Goal: Information Seeking & Learning: Learn about a topic

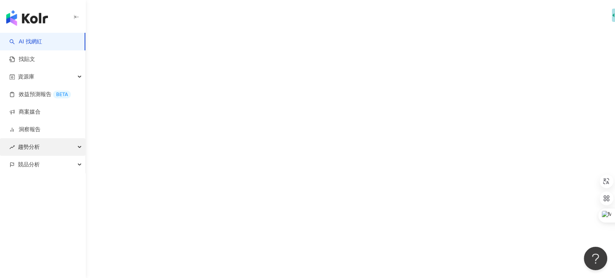
click at [46, 153] on div "趨勢分析" at bounding box center [42, 147] width 85 height 18
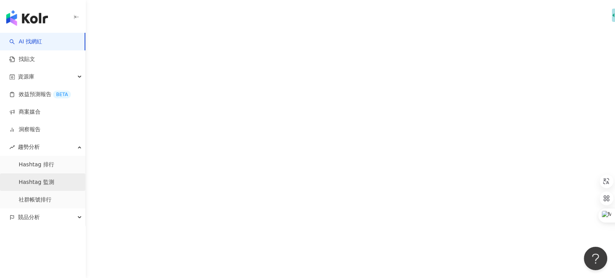
click at [46, 186] on link "Hashtag 監測" at bounding box center [36, 182] width 35 height 8
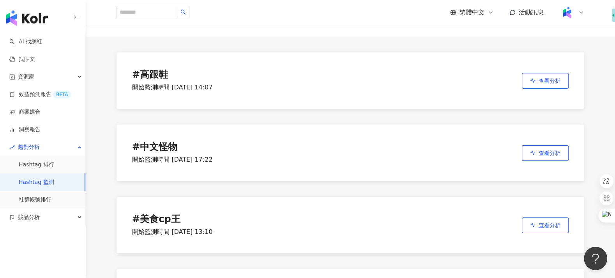
scroll to position [44, 0]
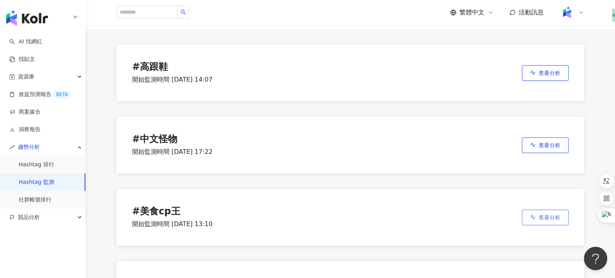
click at [531, 218] on icon "button" at bounding box center [532, 216] width 5 height 5
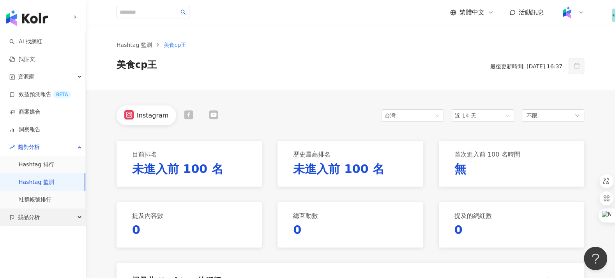
click at [28, 224] on span "競品分析" at bounding box center [29, 217] width 22 height 18
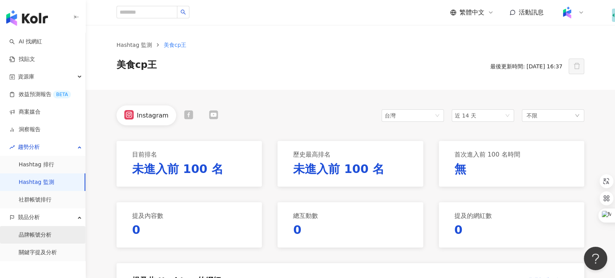
click at [37, 233] on link "品牌帳號分析" at bounding box center [35, 235] width 33 height 8
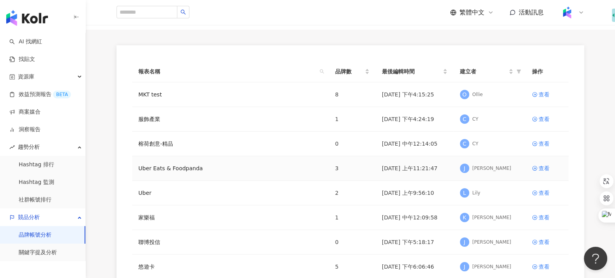
scroll to position [44, 0]
click at [57, 254] on link "關鍵字提及分析" at bounding box center [38, 252] width 38 height 8
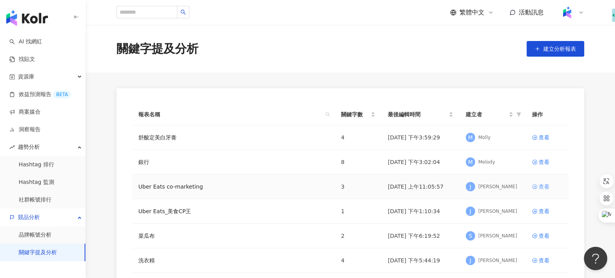
click at [540, 183] on div "查看" at bounding box center [544, 186] width 11 height 9
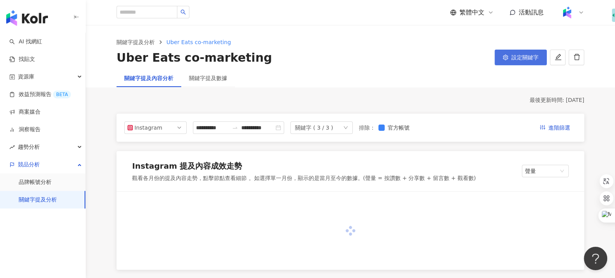
click at [514, 56] on span "設定關鍵字" at bounding box center [524, 57] width 27 height 6
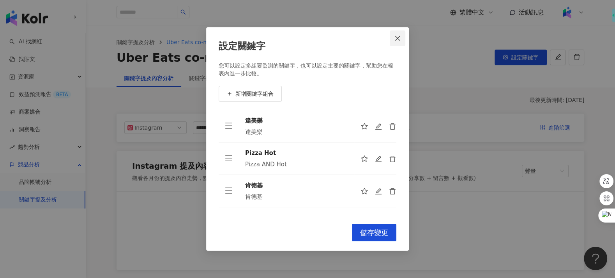
click at [397, 39] on icon "close" at bounding box center [397, 38] width 5 height 5
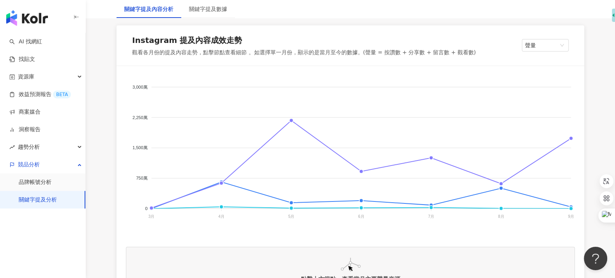
scroll to position [129, 0]
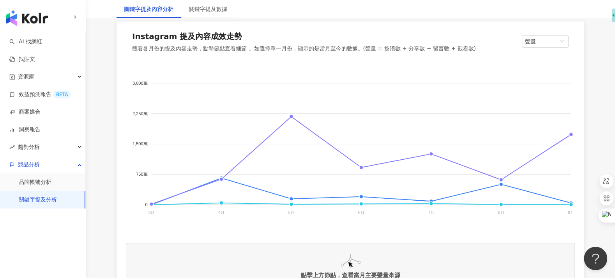
click at [57, 202] on link "關鍵字提及分析" at bounding box center [38, 200] width 38 height 8
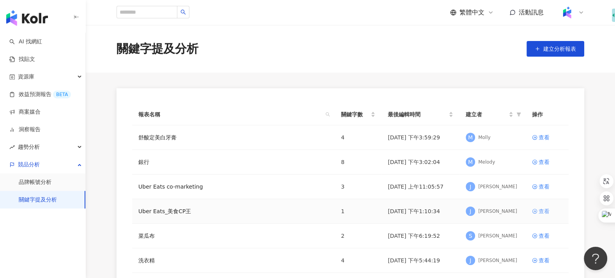
click at [543, 211] on div "查看" at bounding box center [544, 211] width 11 height 9
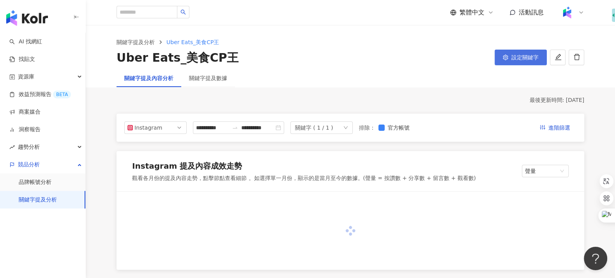
click at [529, 58] on span "設定關鍵字" at bounding box center [524, 57] width 27 height 6
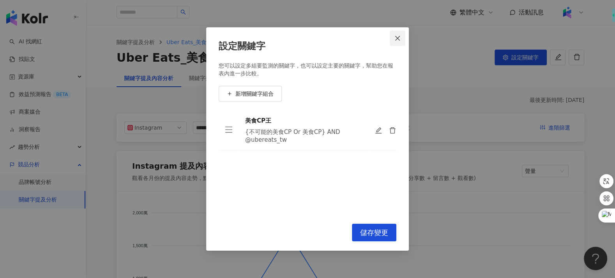
click at [402, 37] on span "Close" at bounding box center [398, 38] width 16 height 6
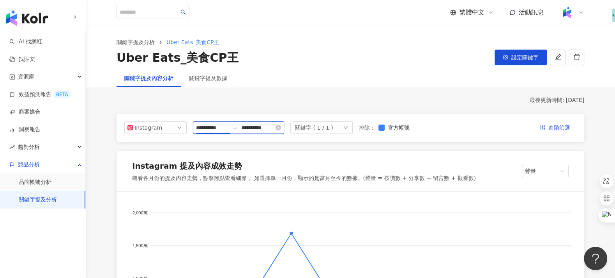
click at [216, 125] on input "**********" at bounding box center [212, 127] width 33 height 9
click at [226, 128] on input "**********" at bounding box center [212, 127] width 33 height 9
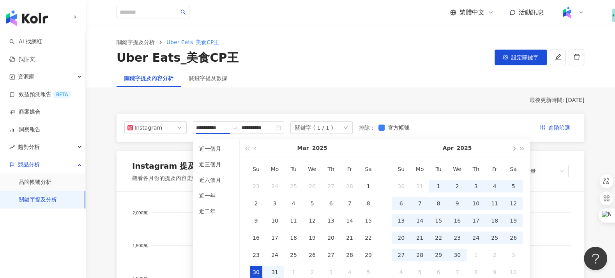
click at [514, 150] on button "button" at bounding box center [513, 148] width 9 height 18
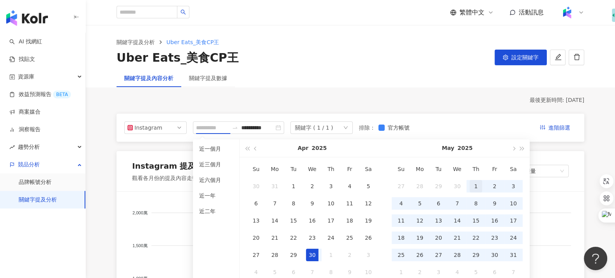
type input "**********"
click at [474, 186] on div "1" at bounding box center [476, 186] width 12 height 12
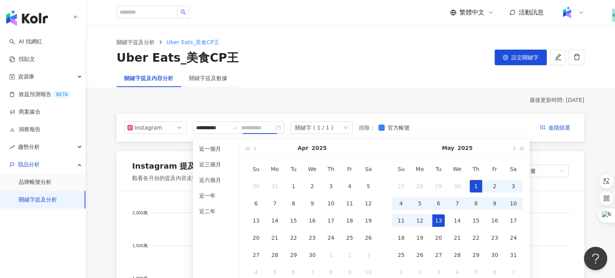
click at [438, 218] on div "13" at bounding box center [438, 220] width 12 height 12
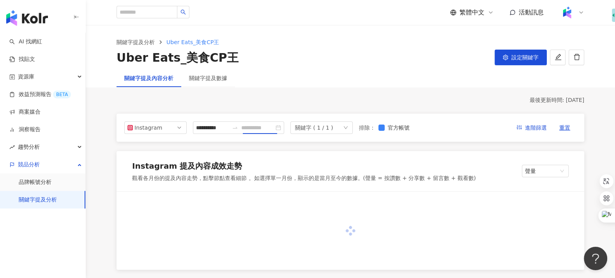
type input "**********"
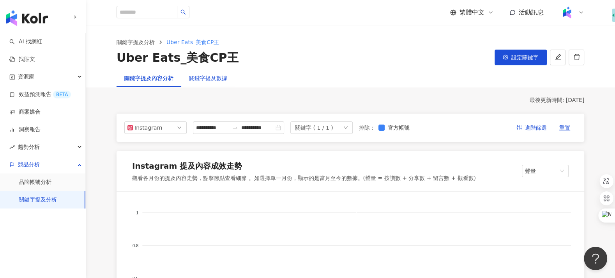
click at [221, 79] on div "關鍵字提及數據" at bounding box center [208, 78] width 38 height 9
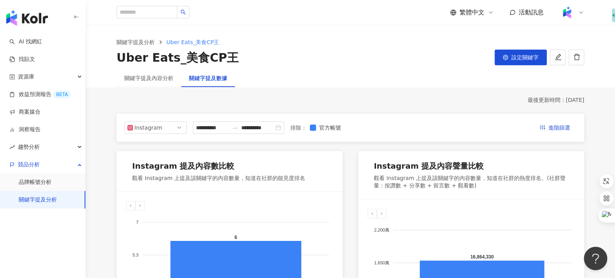
click at [171, 82] on div "關鍵字提及內容分析" at bounding box center [149, 78] width 65 height 18
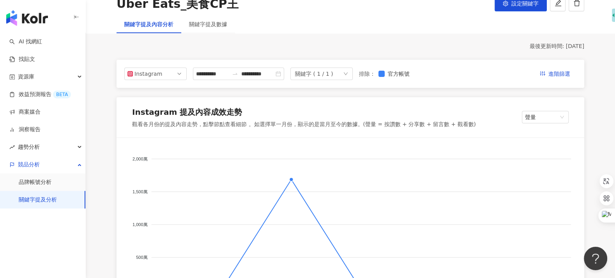
scroll to position [41, 0]
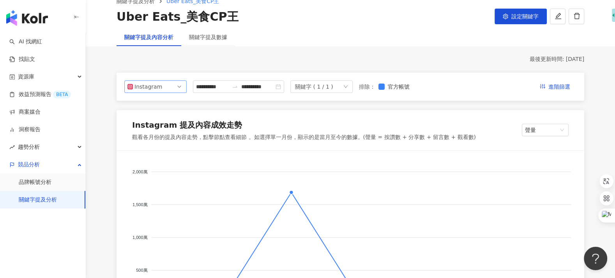
click at [149, 92] on div "Instagram ig fb Instagram Facebook YouTube Threads" at bounding box center [155, 86] width 62 height 12
click at [219, 89] on input "**********" at bounding box center [212, 86] width 33 height 9
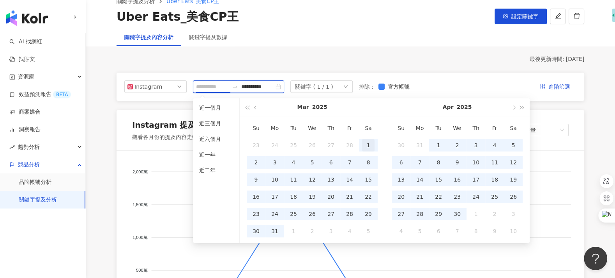
type input "**********"
click at [369, 148] on div "1" at bounding box center [368, 145] width 12 height 12
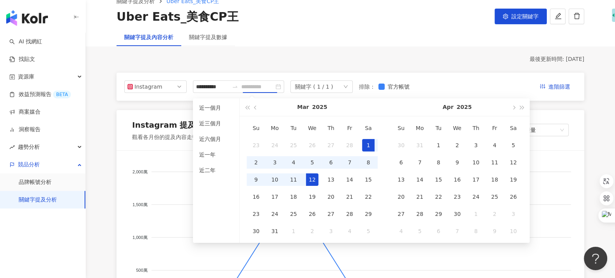
click at [314, 177] on div "12" at bounding box center [312, 179] width 12 height 12
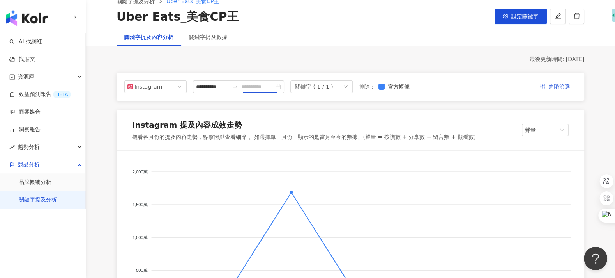
type input "**********"
click at [397, 56] on div "最後更新時間: [DATE]" at bounding box center [351, 59] width 468 height 8
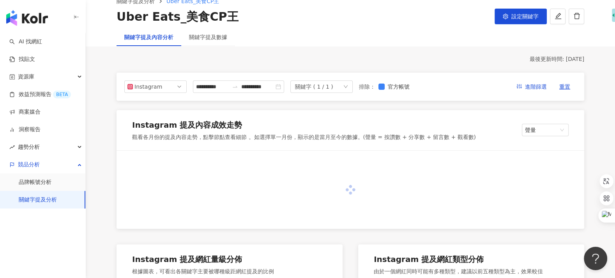
type input "**********"
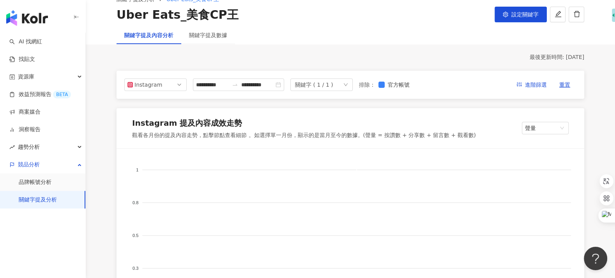
scroll to position [26, 0]
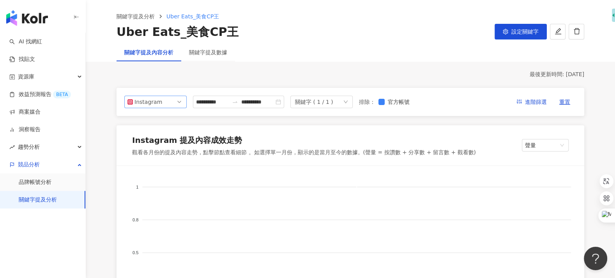
click at [172, 105] on span "Instagram" at bounding box center [155, 102] width 56 height 12
click at [226, 131] on div "Instagram 提及內容成效走勢 觀看各月份的提及內容走勢，點擊節點查看細節 。如選擇單一月份，顯示的是當月至今的數據。(聲量 = 按讚數 + 分享數 +…" at bounding box center [351, 145] width 468 height 41
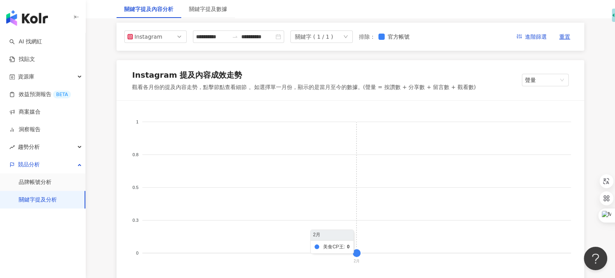
scroll to position [48, 0]
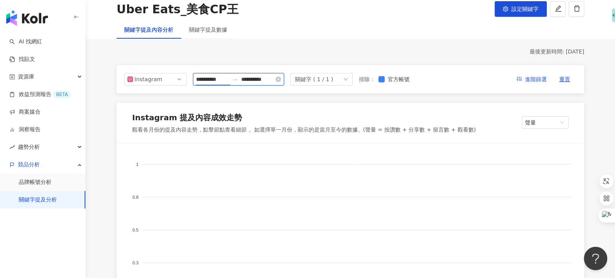
click at [221, 76] on input "**********" at bounding box center [212, 79] width 33 height 9
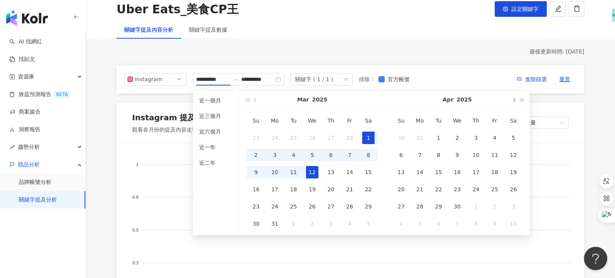
click at [512, 100] on span "button" at bounding box center [513, 100] width 4 height 4
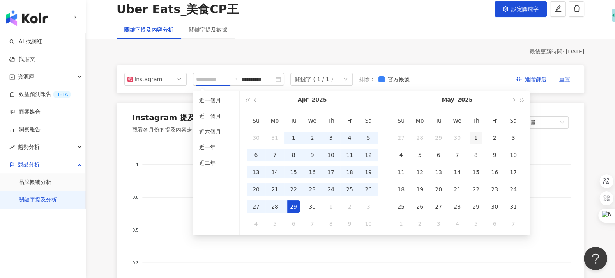
type input "**********"
click at [483, 136] on td "1" at bounding box center [476, 137] width 19 height 17
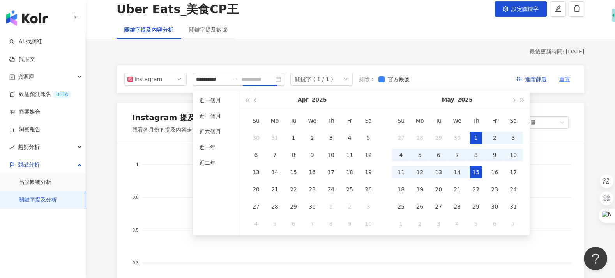
click at [478, 168] on div "15" at bounding box center [476, 172] width 12 height 12
type input "**********"
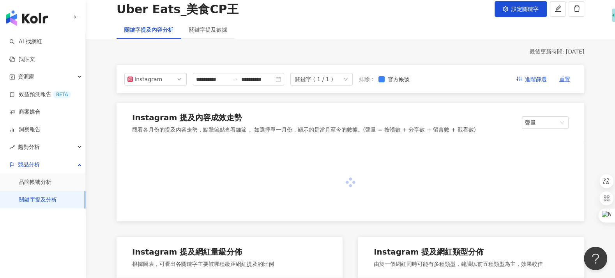
click at [465, 69] on div "**********" at bounding box center [351, 79] width 468 height 28
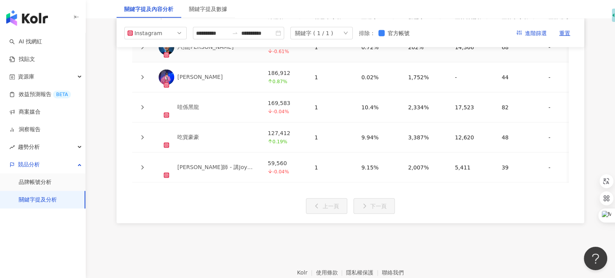
scroll to position [1728, 0]
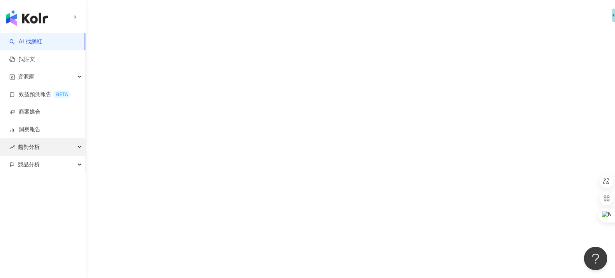
click at [34, 146] on span "趨勢分析" at bounding box center [29, 147] width 22 height 18
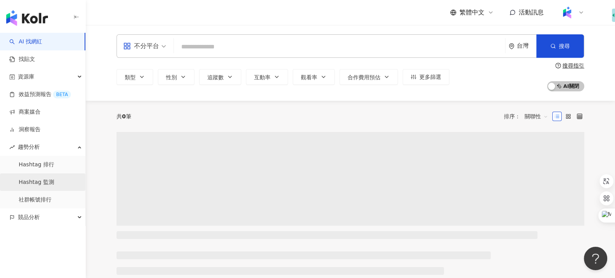
click at [32, 179] on link "Hashtag 監測" at bounding box center [36, 182] width 35 height 8
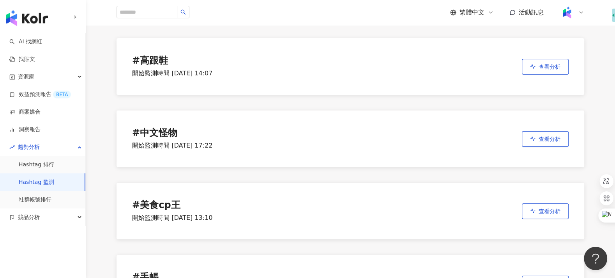
scroll to position [64, 0]
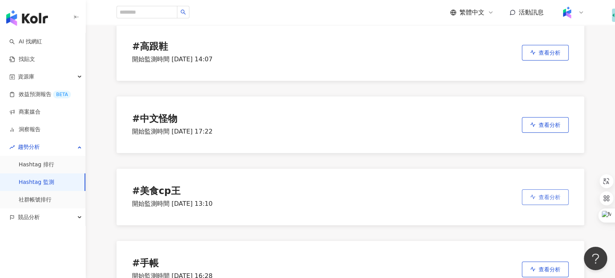
click at [555, 194] on span "查看分析" at bounding box center [550, 197] width 22 height 6
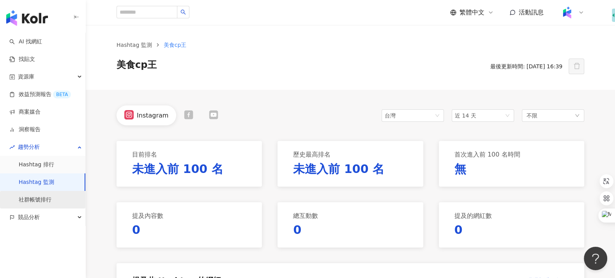
click at [35, 200] on link "社群帳號排行" at bounding box center [35, 200] width 33 height 8
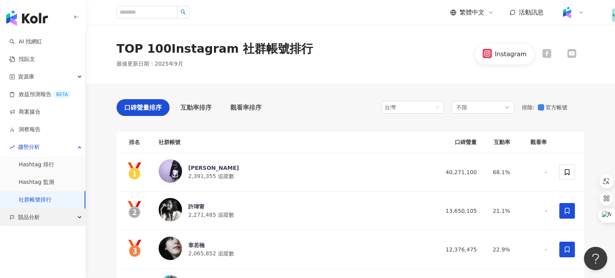
click at [49, 214] on div "競品分析" at bounding box center [42, 217] width 85 height 18
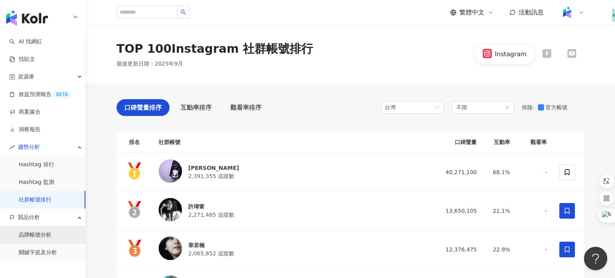
click at [46, 236] on link "品牌帳號分析" at bounding box center [35, 235] width 33 height 8
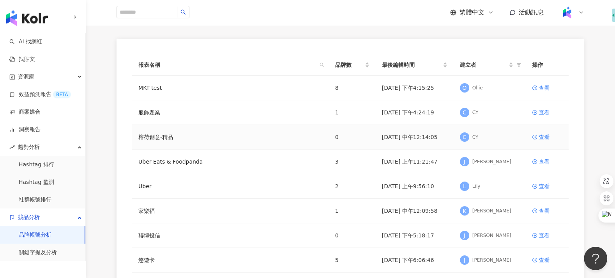
scroll to position [50, 0]
click at [57, 248] on link "關鍵字提及分析" at bounding box center [38, 252] width 38 height 8
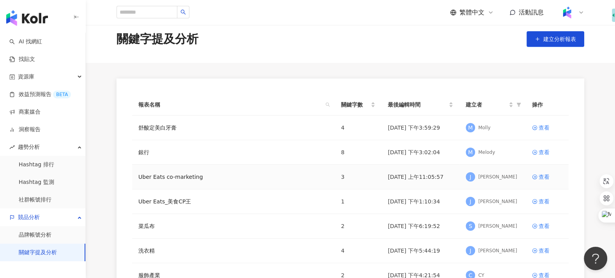
scroll to position [10, 0]
click at [45, 237] on link "品牌帳號分析" at bounding box center [35, 235] width 33 height 8
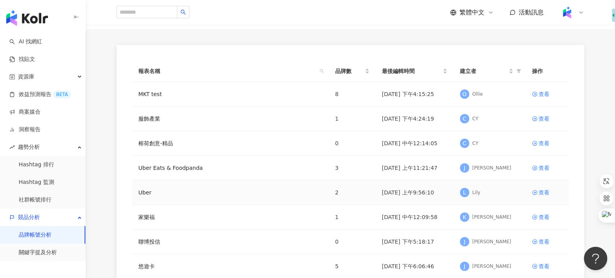
scroll to position [21, 0]
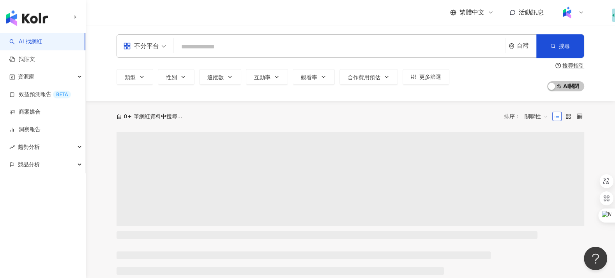
click at [575, 15] on div at bounding box center [571, 13] width 25 height 16
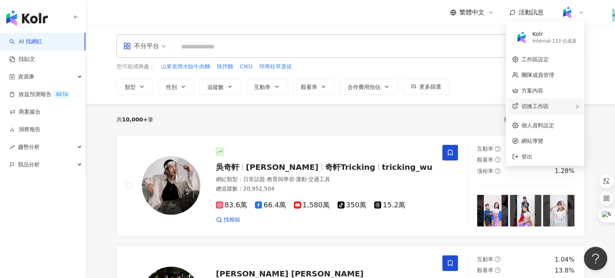
click at [552, 105] on div "切換工作區" at bounding box center [545, 106] width 75 height 16
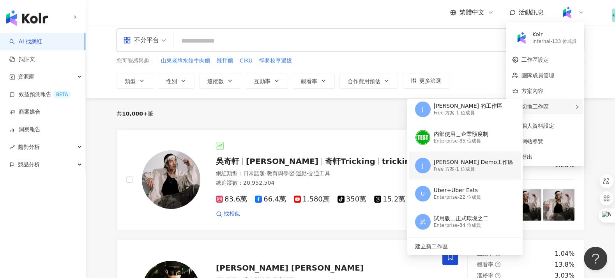
scroll to position [36, 0]
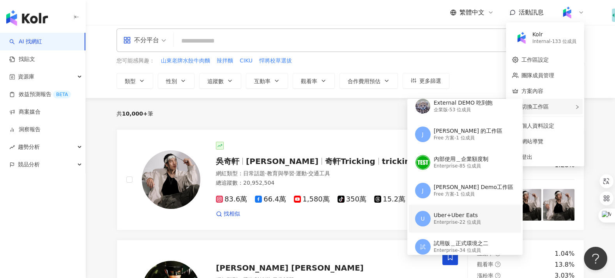
click at [456, 211] on div "Uber+Uber Eats" at bounding box center [457, 215] width 47 height 8
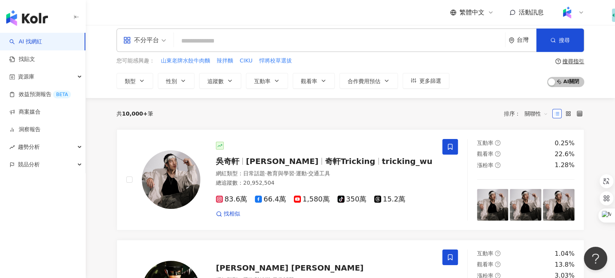
click at [456, 211] on div "AI 找網紅 找貼文 資源庫 效益預測報告 BETA 商案媒合 洞察報告 趨勢分析 競品分析 繁體中文 活動訊息 不分平台 台灣 搜尋 您可能感興趣： 山東老…" at bounding box center [307, 133] width 615 height 278
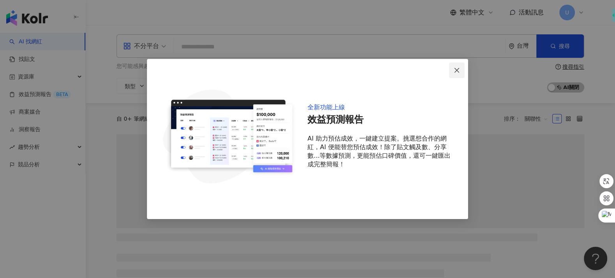
click at [462, 71] on span "Close" at bounding box center [457, 70] width 16 height 6
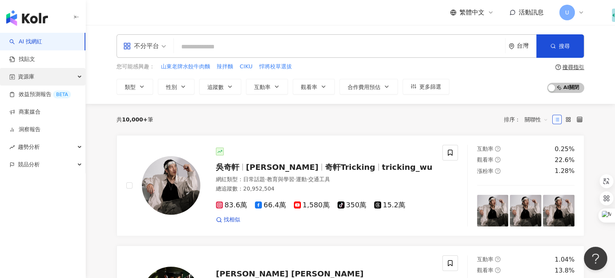
click at [43, 79] on div "資源庫" at bounding box center [42, 77] width 85 height 18
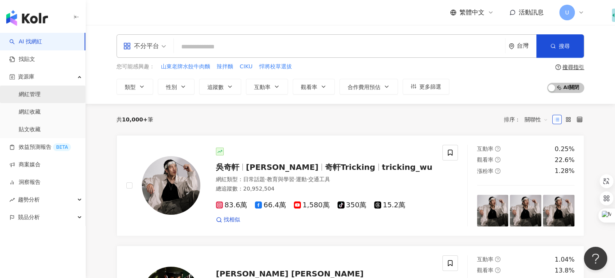
click at [41, 91] on link "網紅管理" at bounding box center [30, 94] width 22 height 8
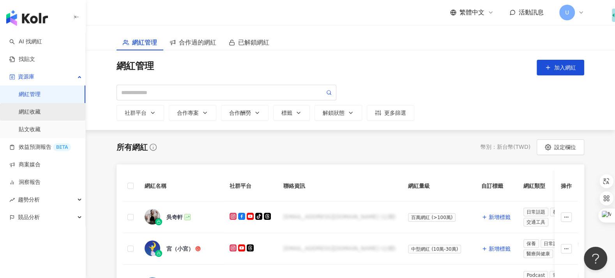
click at [41, 110] on link "網紅收藏" at bounding box center [30, 112] width 22 height 8
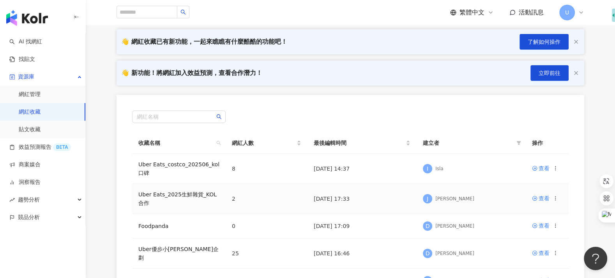
scroll to position [53, 0]
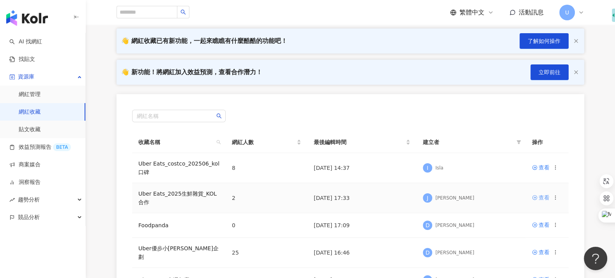
click at [544, 198] on div "查看" at bounding box center [544, 197] width 11 height 9
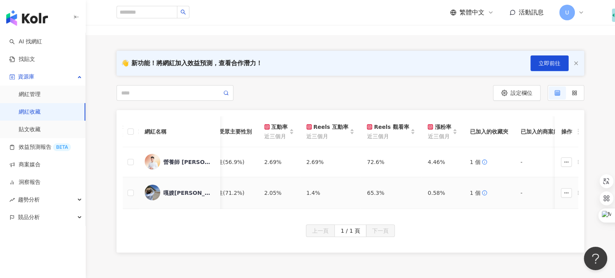
scroll to position [0, 741]
